Goal: Transaction & Acquisition: Purchase product/service

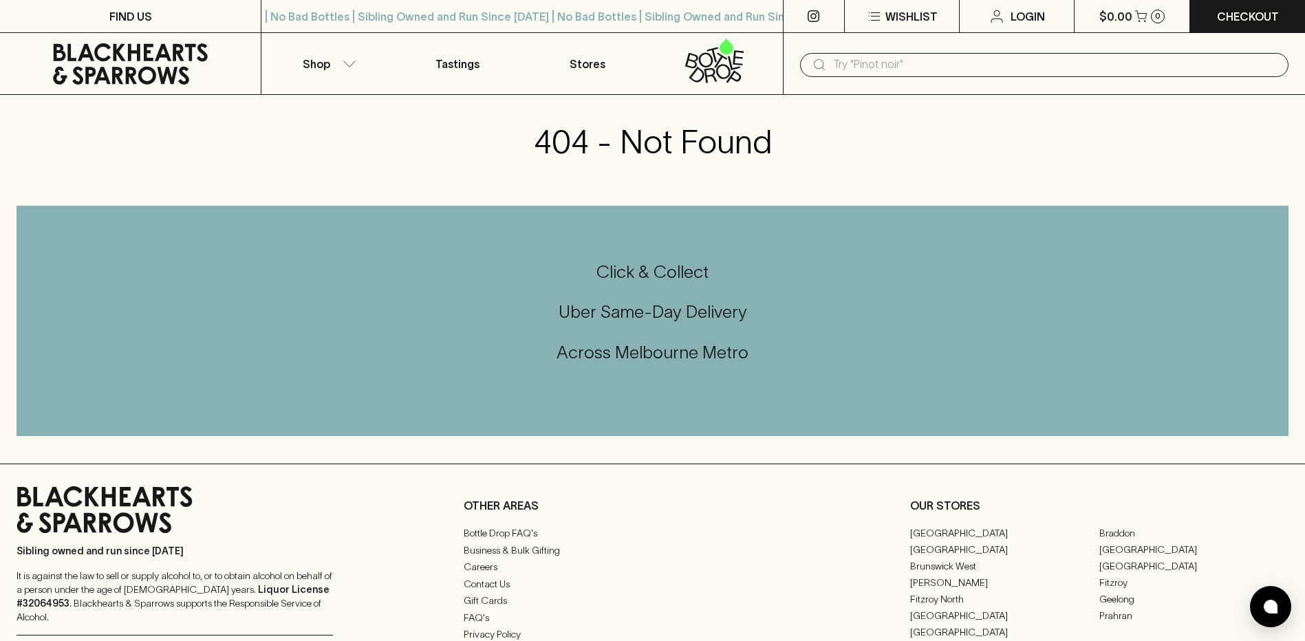
click at [993, 147] on div "404 - Not Found" at bounding box center [652, 141] width 1305 height 39
